Goal: Check status: Check status

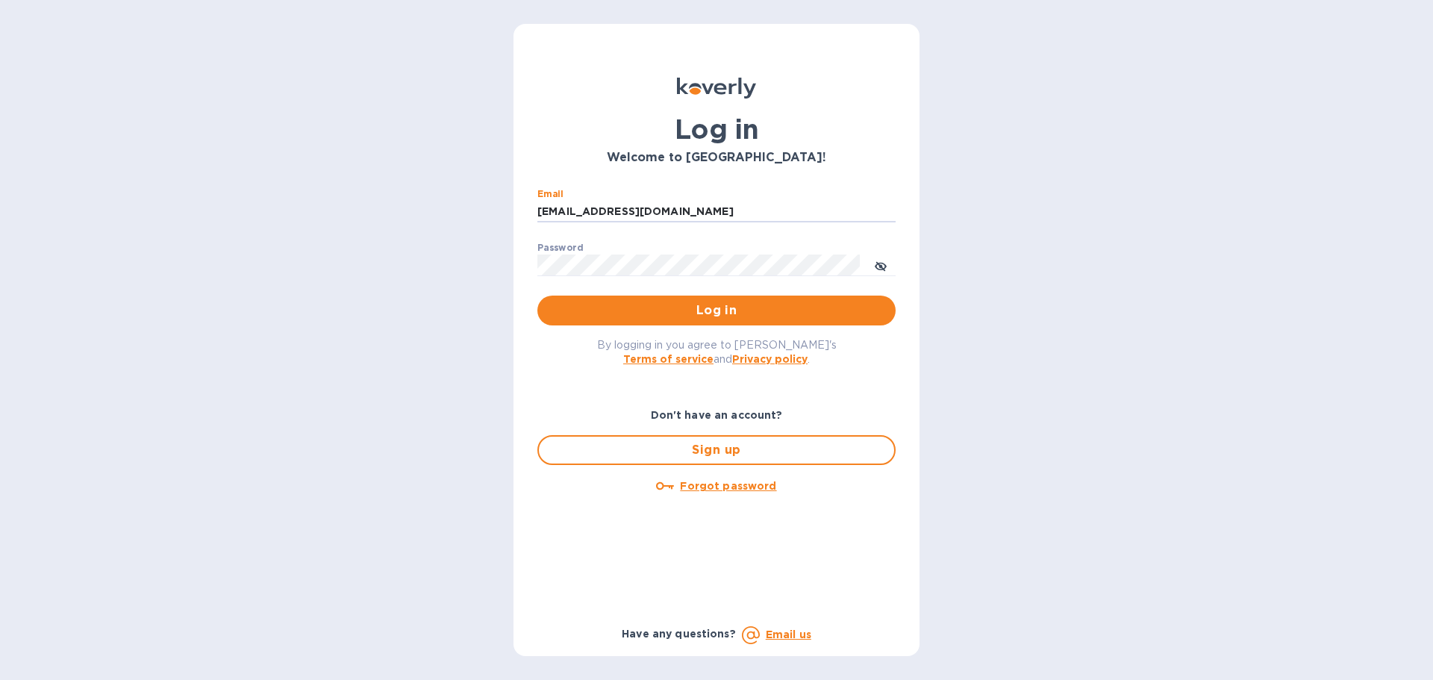
drag, startPoint x: 648, startPoint y: 209, endPoint x: 599, endPoint y: 234, distance: 55.1
click at [530, 204] on div "Email ssinger@intlfreight.net ​ Password ​ Log in" at bounding box center [717, 257] width 382 height 161
type input "ssinger@zarachlogistics.com"
click at [712, 309] on span "Log in" at bounding box center [716, 311] width 334 height 18
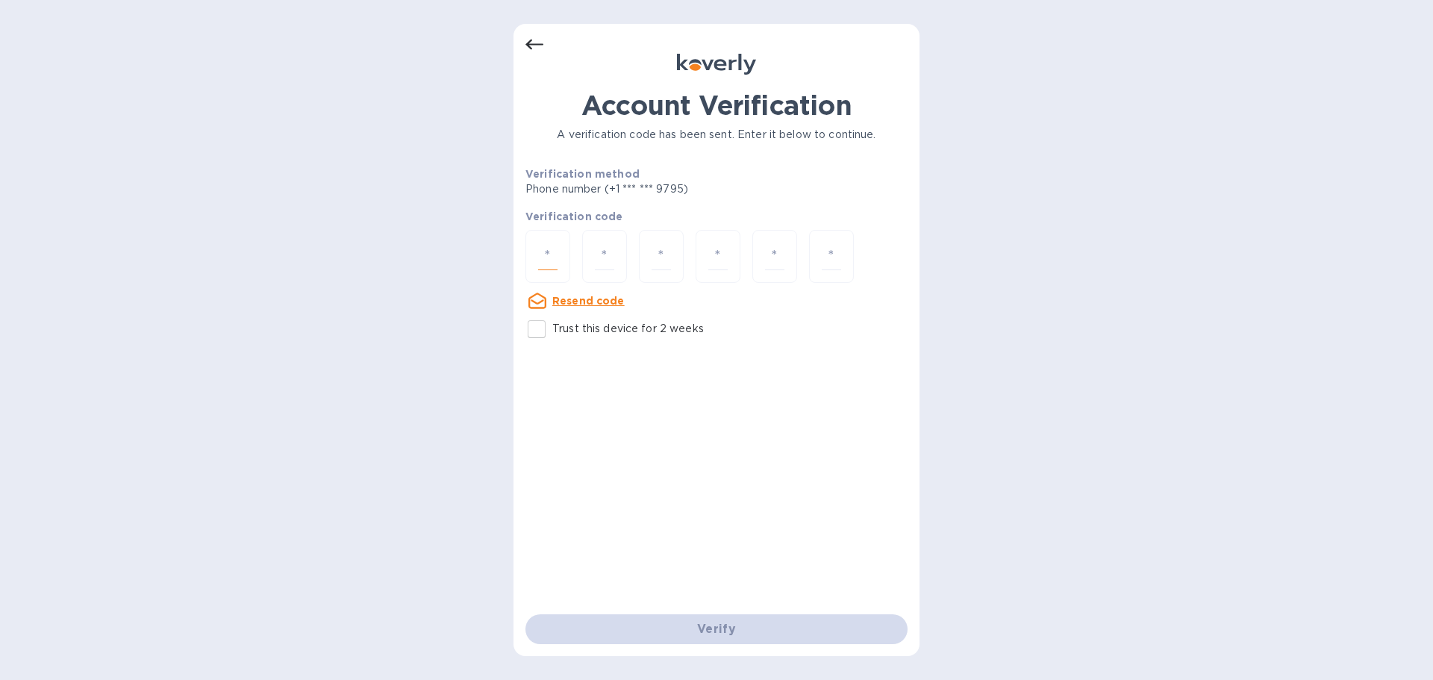
click at [538, 258] on input "number" at bounding box center [547, 257] width 19 height 28
type input "2"
type input "5"
type input "8"
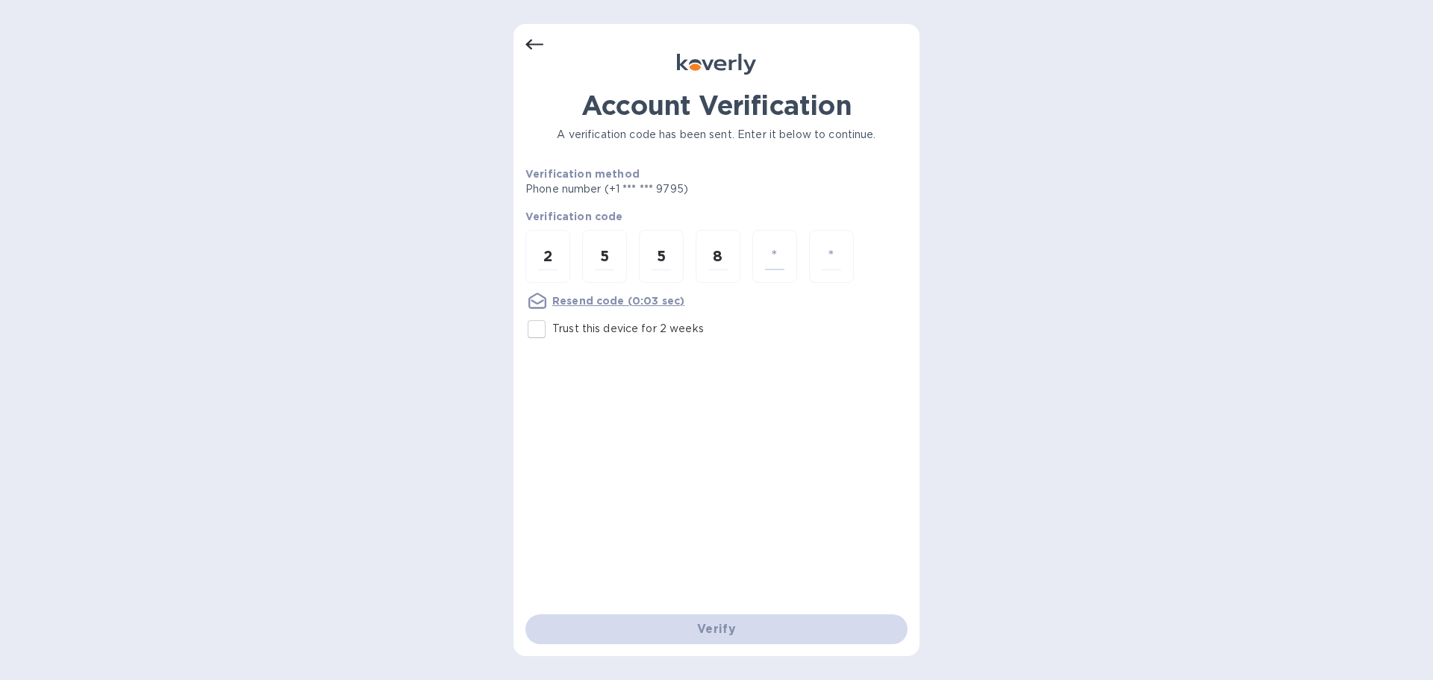
type input "2"
type input "4"
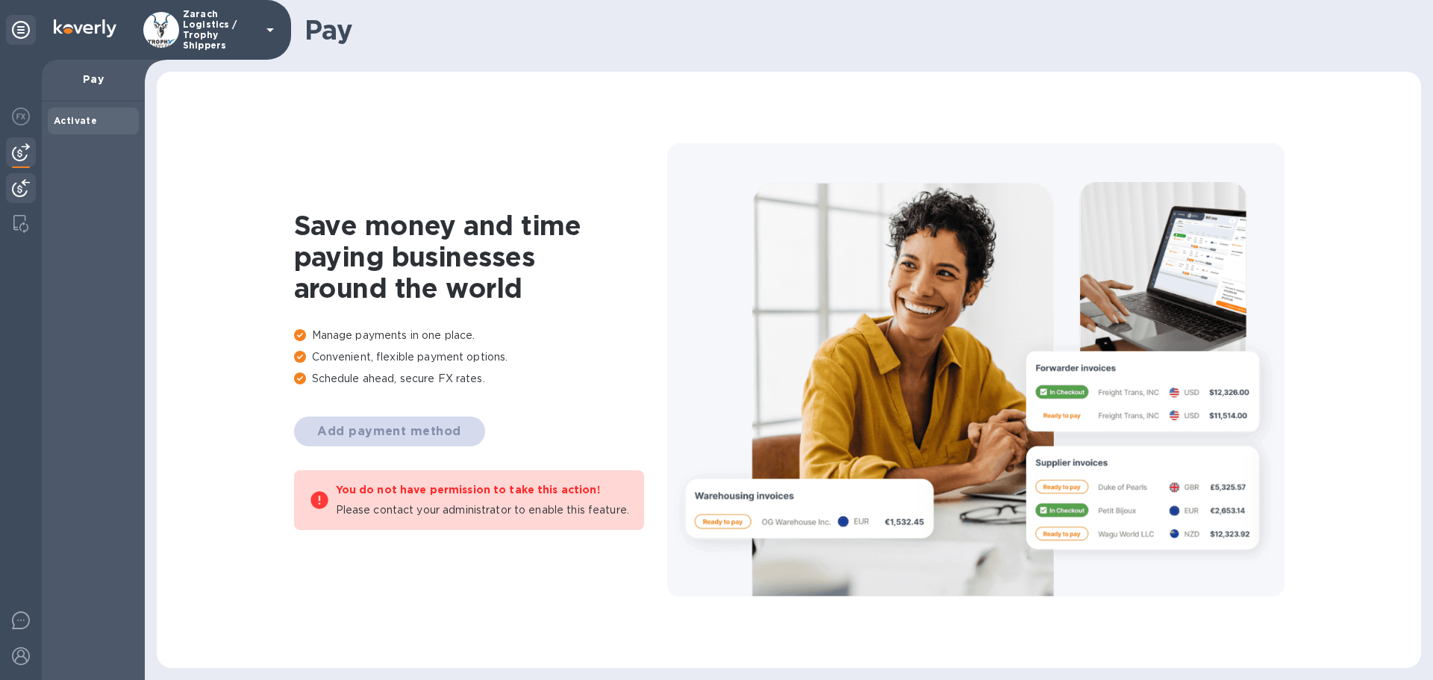
click at [20, 184] on img at bounding box center [21, 188] width 18 height 18
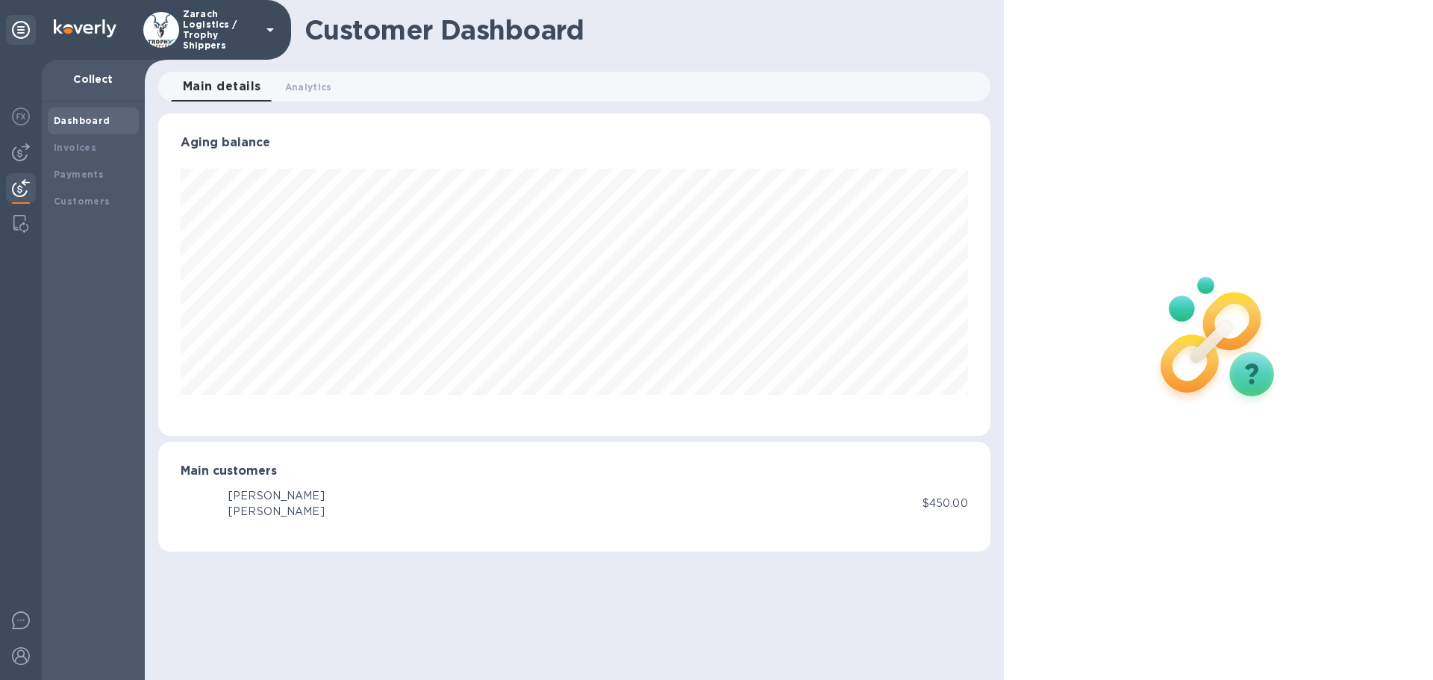
scroll to position [323, 832]
click at [82, 170] on b "Payments" at bounding box center [79, 174] width 50 height 11
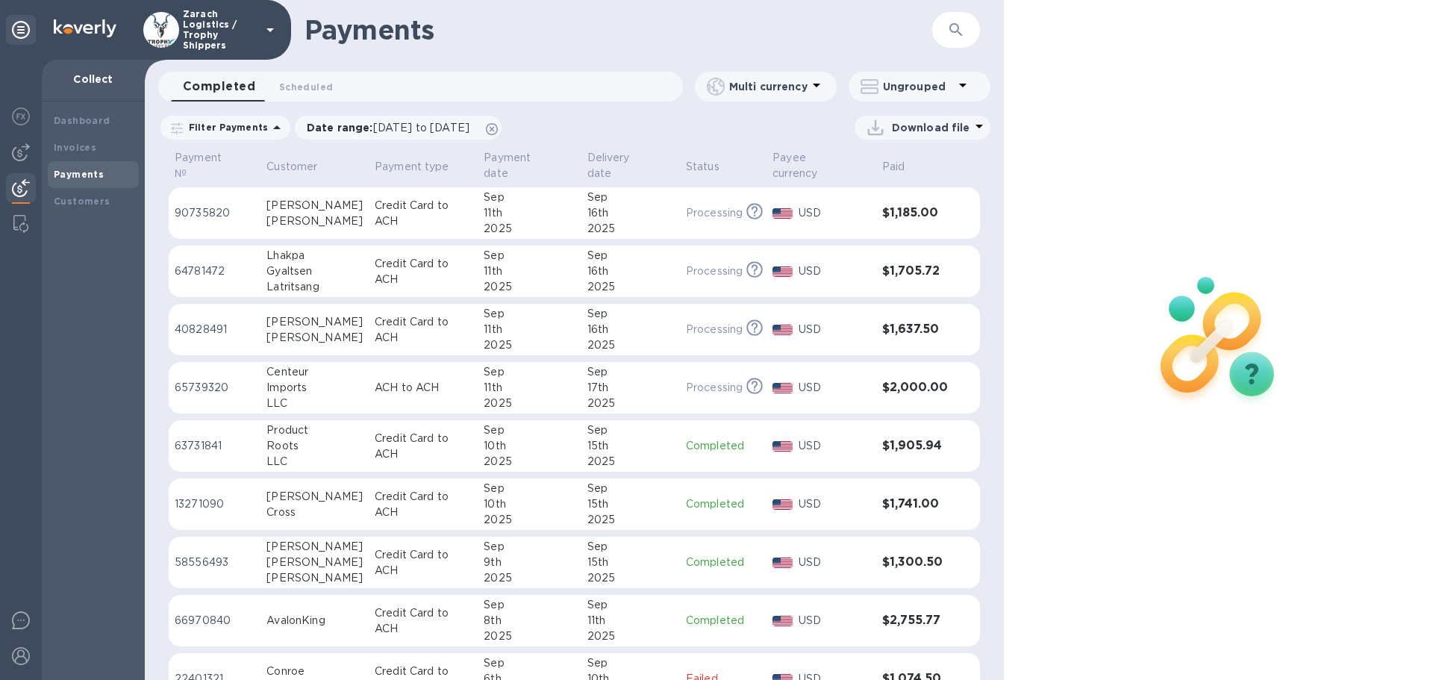
click at [213, 438] on p "63731841" at bounding box center [215, 446] width 80 height 16
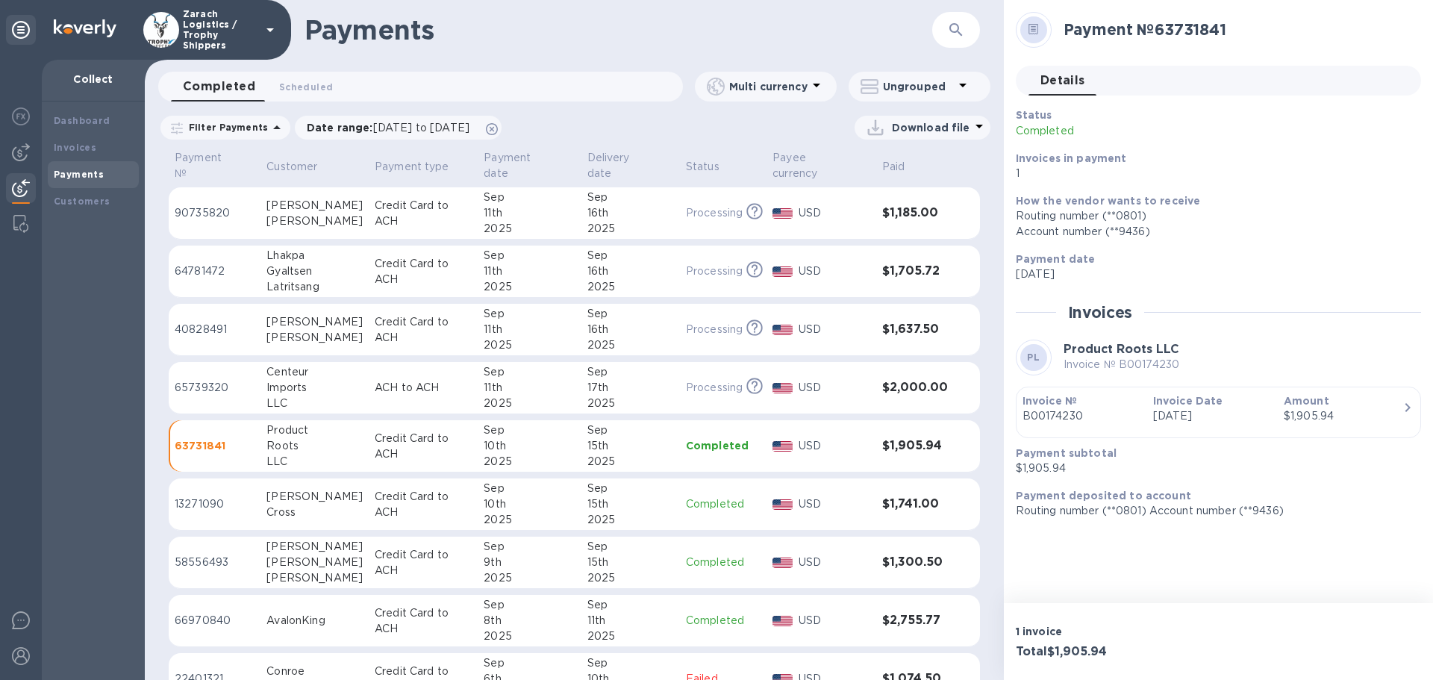
click at [217, 555] on p "58556493" at bounding box center [215, 563] width 80 height 16
click at [220, 482] on td "13271090" at bounding box center [215, 505] width 92 height 52
